Goal: Find specific page/section: Find specific page/section

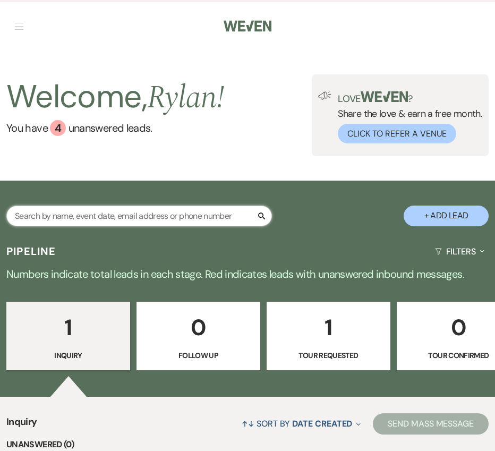
click at [135, 218] on input "text" at bounding box center [139, 216] width 266 height 21
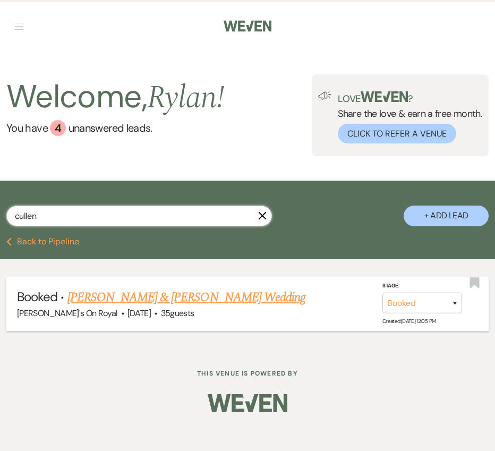
type input "cullen"
click at [169, 299] on link "[PERSON_NAME] & [PERSON_NAME] Wedding" at bounding box center [187, 297] width 238 height 19
